Goal: Find contact information: Find contact information

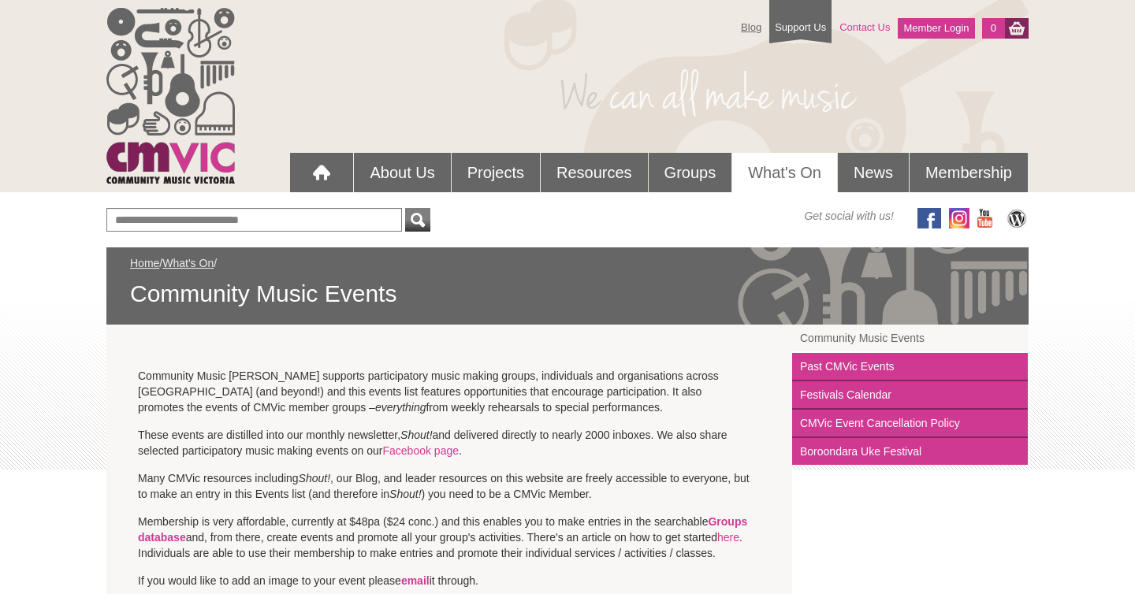
click at [867, 28] on link "Contact Us" at bounding box center [865, 27] width 66 height 28
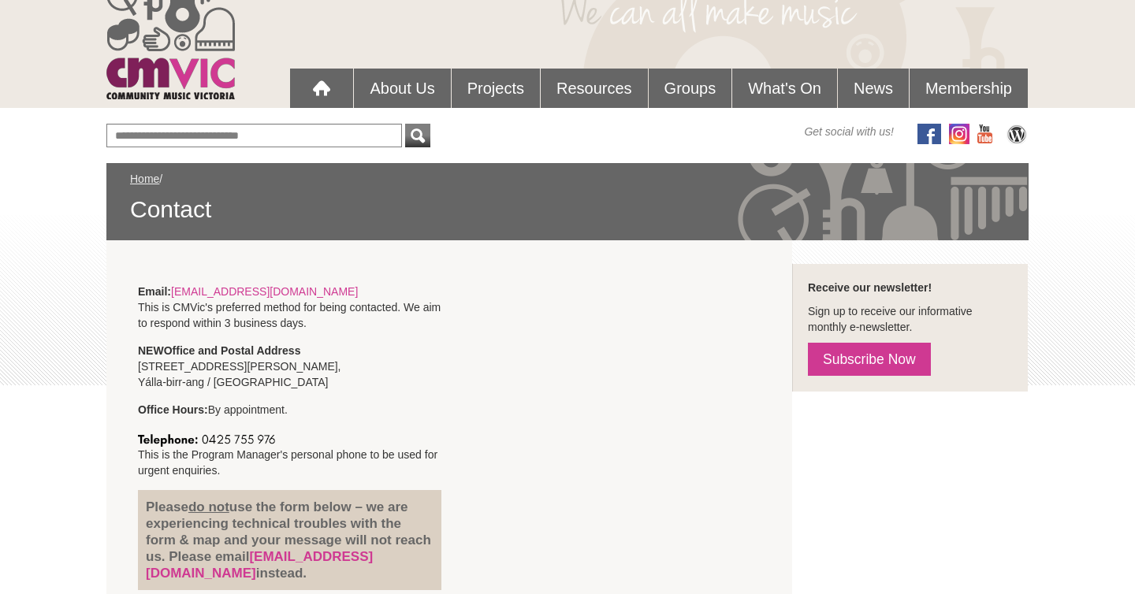
scroll to position [89, 0]
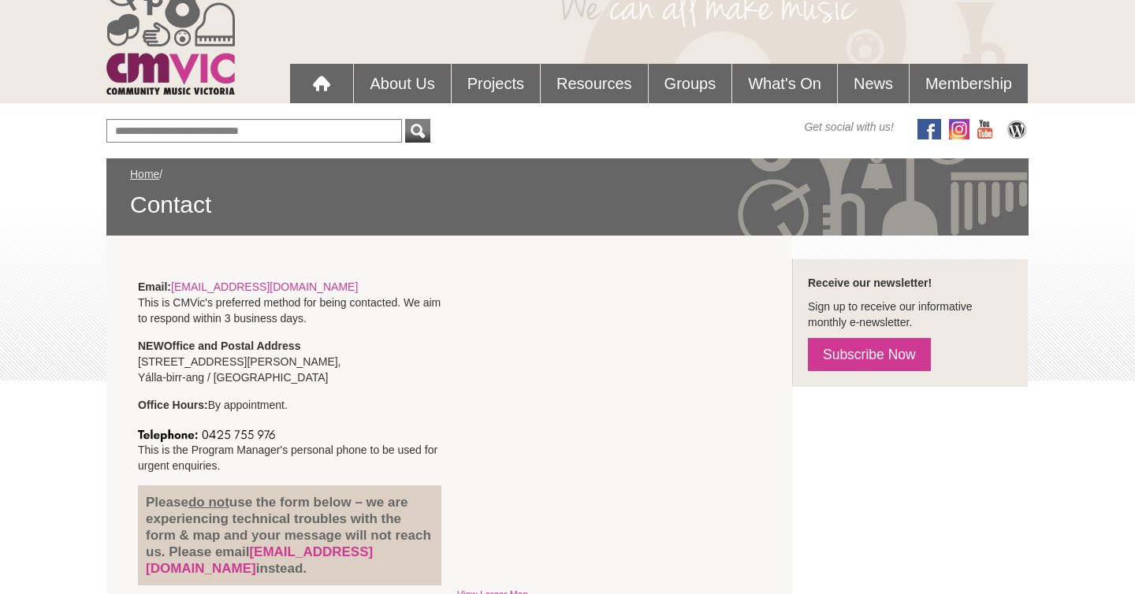
drag, startPoint x: 280, startPoint y: 290, endPoint x: 174, endPoint y: 290, distance: 105.7
click at [174, 290] on p "Email: info@cmvic.org.au This is CMVic's preferred method for being contacted. …" at bounding box center [290, 302] width 304 height 47
copy p "info@cmvic.org.au"
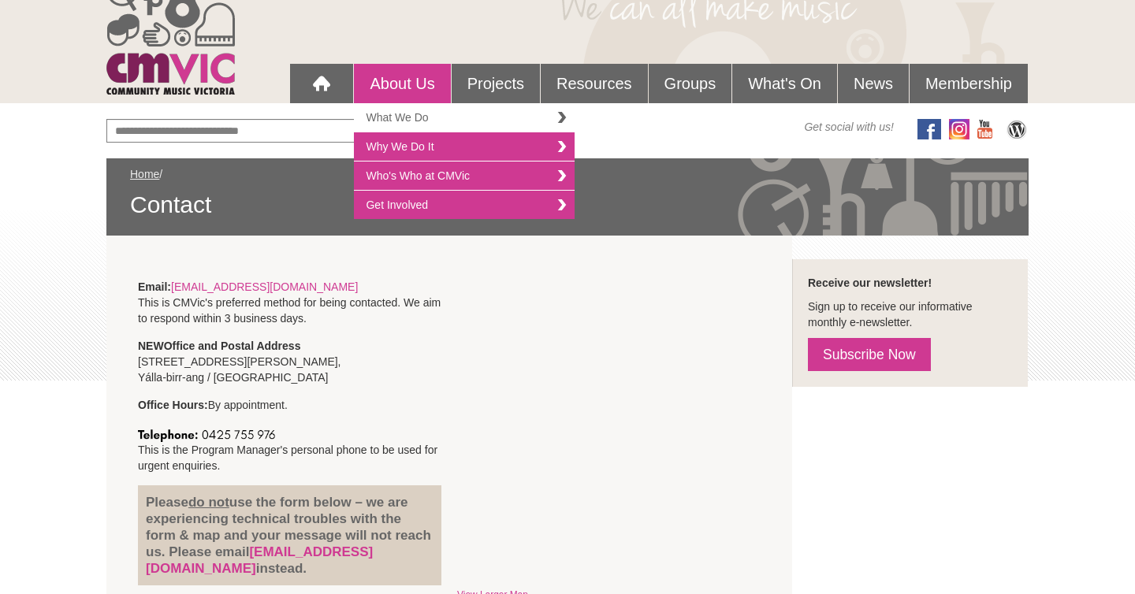
click at [397, 117] on link "What We Do" at bounding box center [464, 117] width 221 height 29
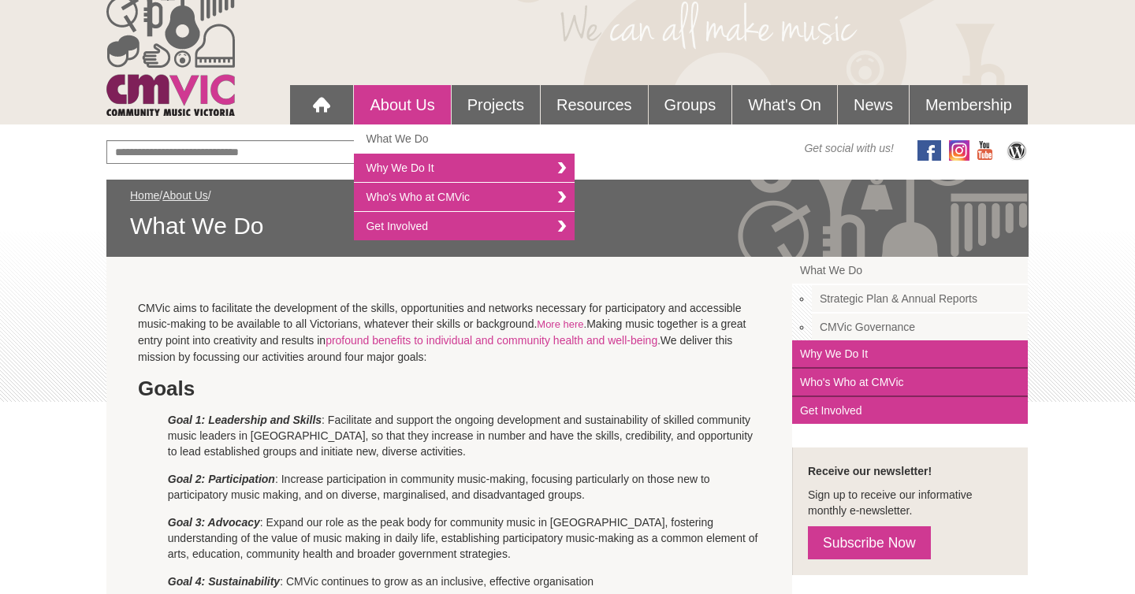
scroll to position [85, 0]
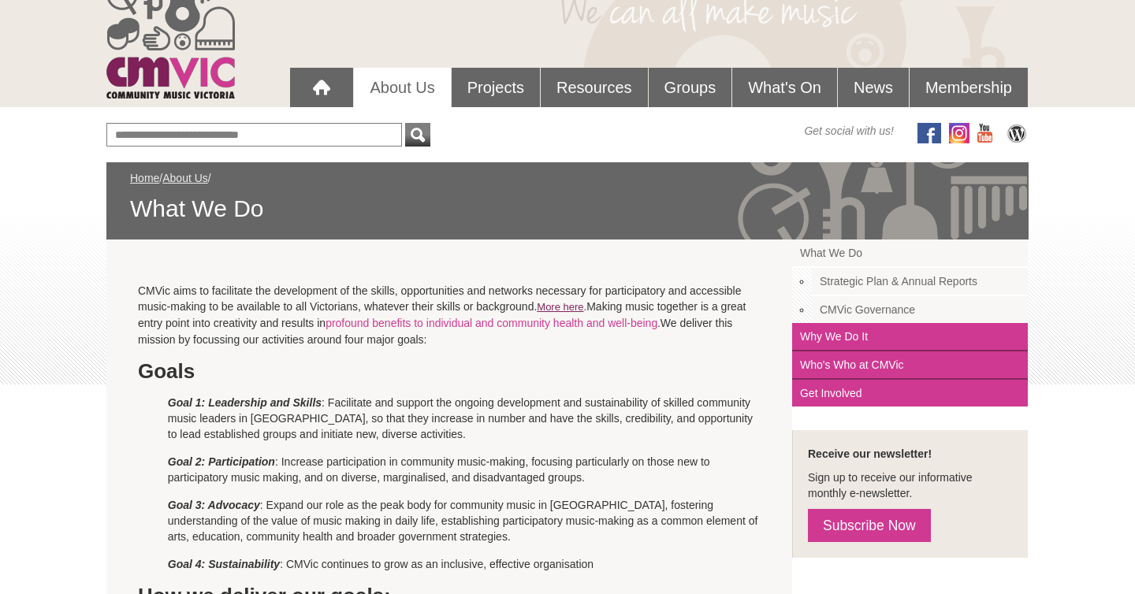
drag, startPoint x: 133, startPoint y: 289, endPoint x: 544, endPoint y: 311, distance: 411.3
copy p "CMVic aims to facilitate the development of the skills, opportunities and netwo…"
click at [308, 85] on div at bounding box center [322, 88] width 32 height 32
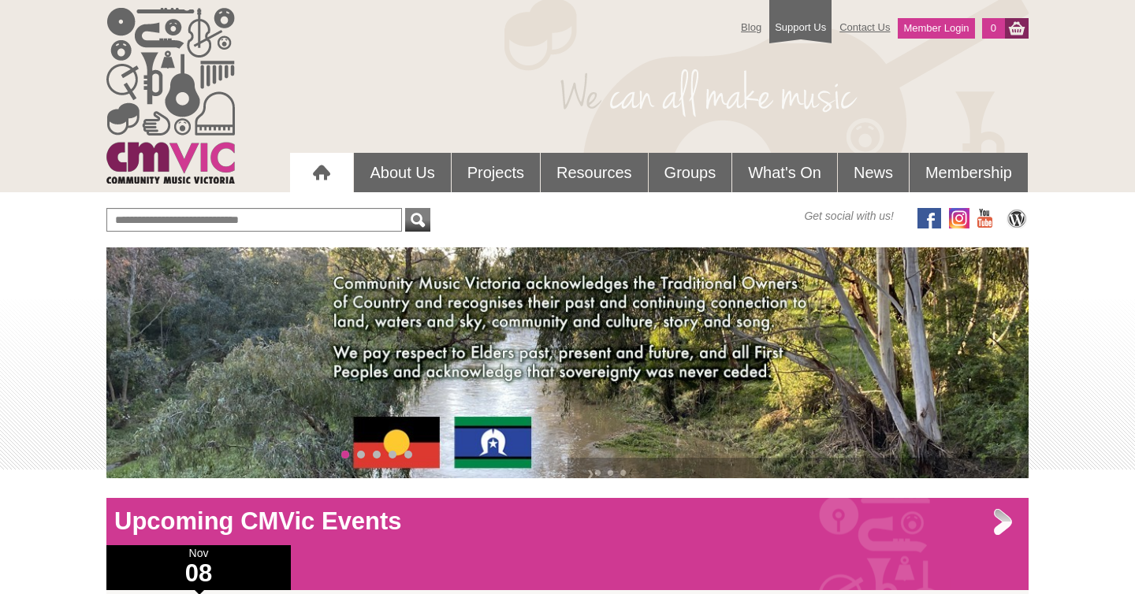
click at [359, 107] on div "Blog Support Us Contact Us Member Login 0 About Us What We Do Why We Do It Who'…" at bounding box center [567, 96] width 922 height 192
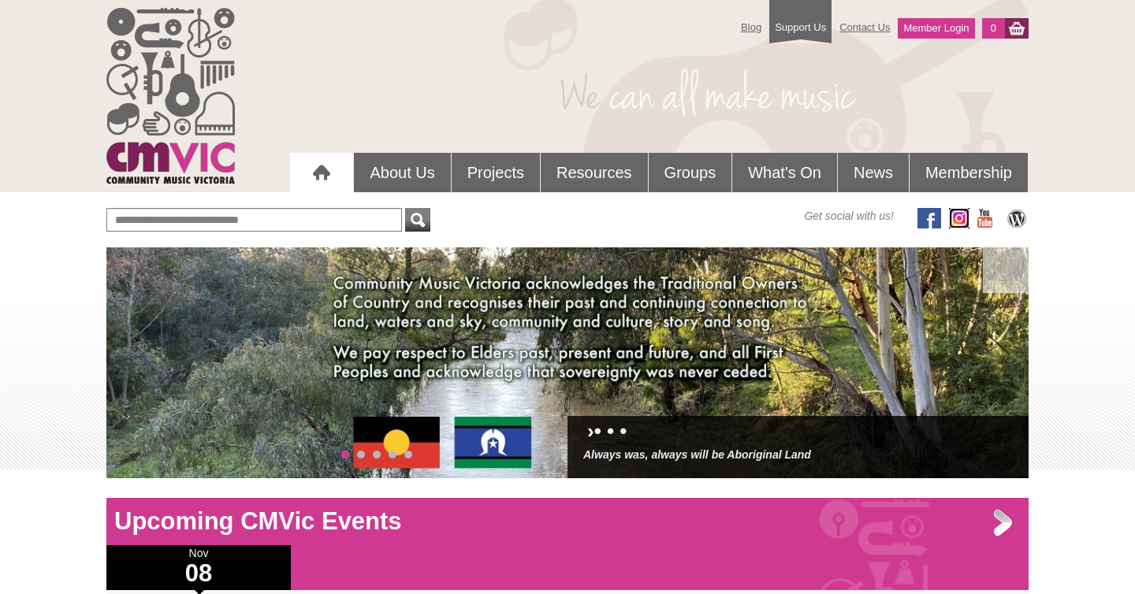
click at [960, 221] on img at bounding box center [959, 218] width 20 height 20
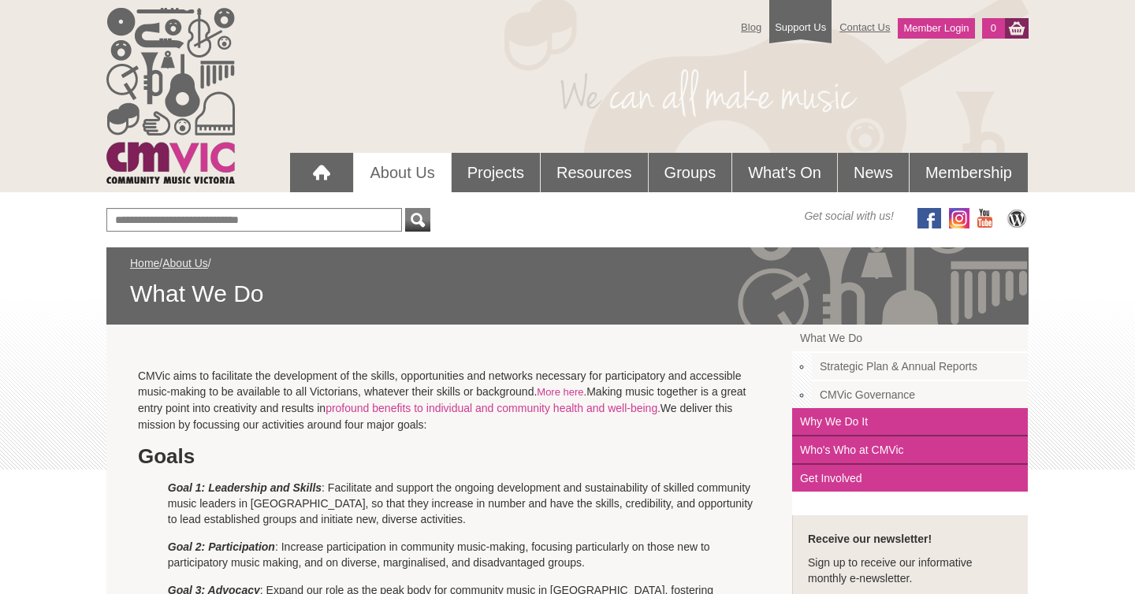
scroll to position [85, 0]
